Goal: Task Accomplishment & Management: Use online tool/utility

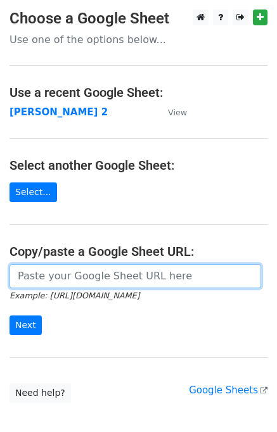
click at [36, 268] on input "url" at bounding box center [134, 276] width 251 height 24
type input "https://docs.google.com/spreadsheets/d/1ZDlVQjaDibfPTpoRrnWj8pjn7YSOO7xEi0WZbgJ…"
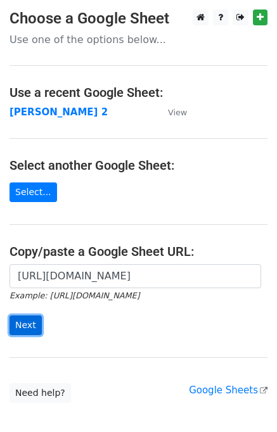
click at [27, 325] on input "Next" at bounding box center [25, 325] width 32 height 20
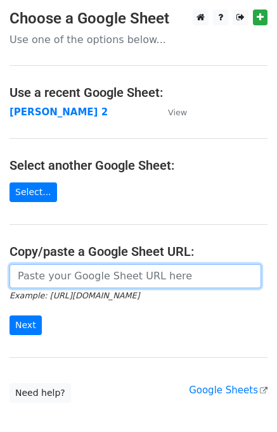
click at [69, 280] on input "url" at bounding box center [134, 276] width 251 height 24
type input "[URL][DOMAIN_NAME]"
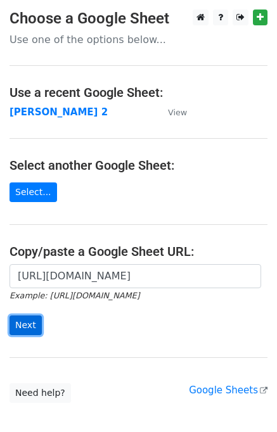
click at [18, 325] on input "Next" at bounding box center [25, 325] width 32 height 20
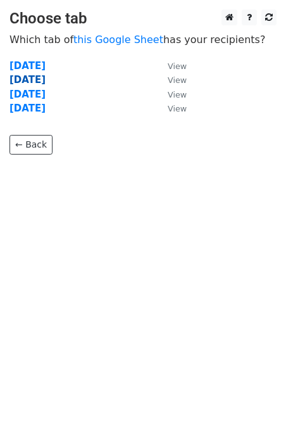
click at [46, 82] on strong "Wednesday" at bounding box center [27, 79] width 36 height 11
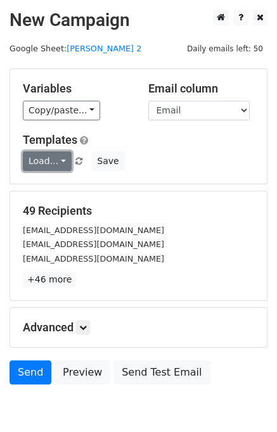
click at [23, 159] on link "Load..." at bounding box center [47, 161] width 49 height 20
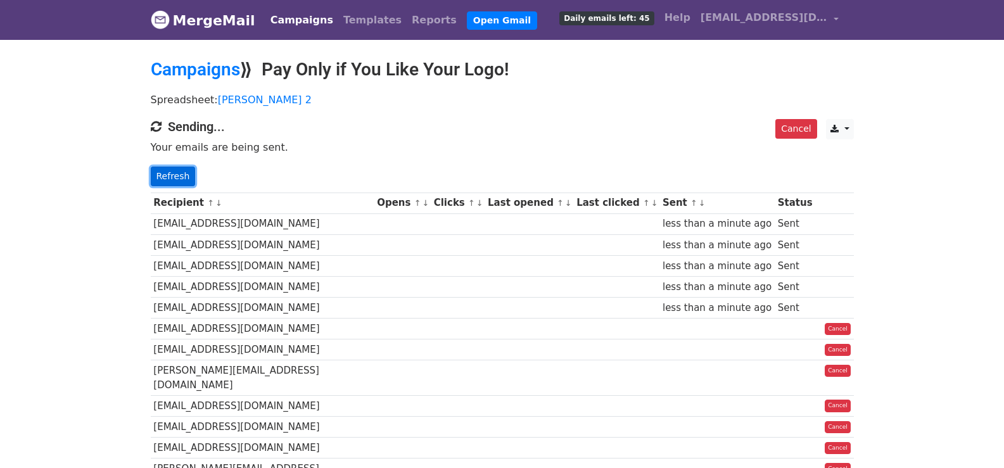
click at [160, 174] on link "Refresh" at bounding box center [173, 177] width 45 height 20
